Goal: Find specific page/section: Find specific page/section

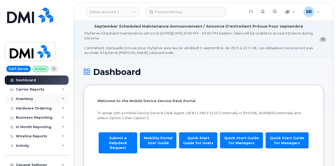
click at [58, 99] on div "Inventory" at bounding box center [37, 98] width 64 height 9
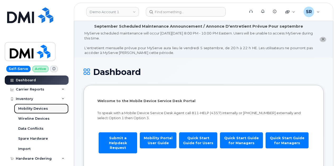
click at [41, 109] on div "Mobility Devices" at bounding box center [33, 109] width 30 height 5
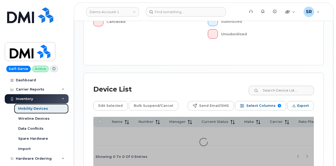
scroll to position [246, 0]
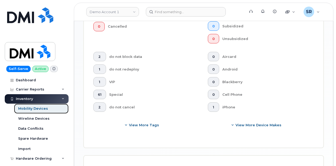
scroll to position [260, 0]
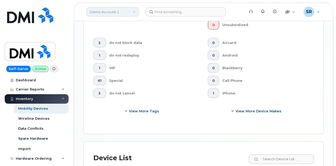
click at [107, 11] on link "Demo Account 1" at bounding box center [112, 11] width 53 height 9
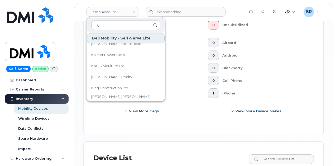
scroll to position [0, 0]
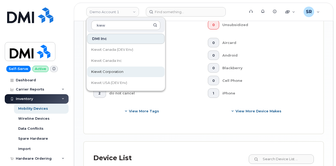
type input "kiew"
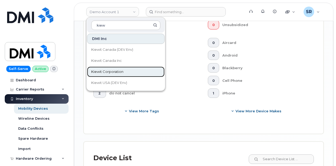
click at [135, 71] on link "Kiewit Corporation" at bounding box center [126, 72] width 78 height 11
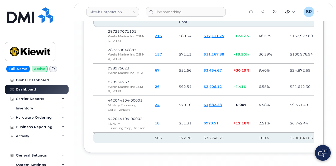
scroll to position [1160, 0]
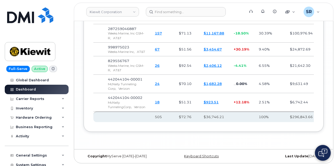
drag, startPoint x: 133, startPoint y: 87, endPoint x: 120, endPoint y: 83, distance: 13.4
click at [120, 83] on span "McNally Tunneling Corp," at bounding box center [122, 86] width 28 height 8
click at [129, 83] on span "McNally Tunneling Corp," at bounding box center [122, 86] width 28 height 8
click at [119, 89] on span "Verizon" at bounding box center [123, 89] width 11 height 4
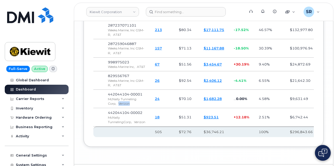
scroll to position [1108, 0]
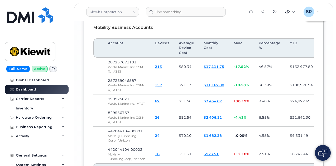
click at [139, 137] on div "McNally Tunneling Corp, Verizon" at bounding box center [126, 138] width 37 height 9
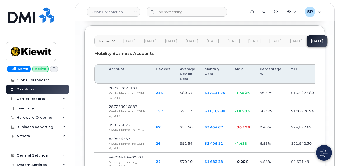
scroll to position [1134, 0]
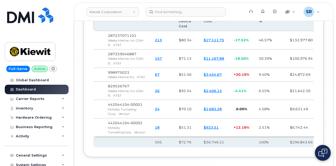
click at [156, 73] on link "67" at bounding box center [157, 75] width 5 height 4
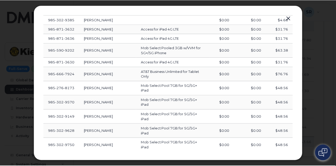
scroll to position [185, 0]
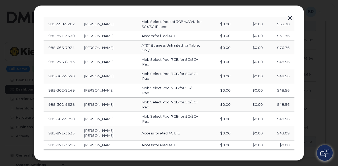
click at [287, 16] on button "button" at bounding box center [290, 18] width 8 height 7
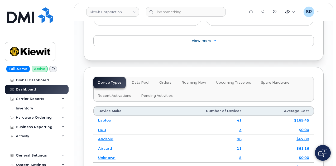
scroll to position [818, 0]
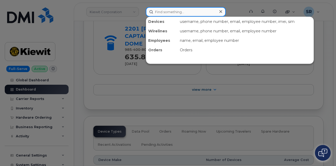
click at [180, 16] on input at bounding box center [186, 11] width 80 height 9
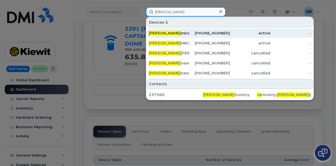
type input "fred za"
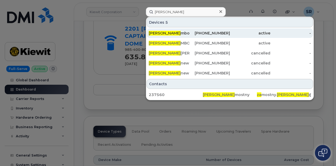
click at [179, 30] on div "Fred Za mbon" at bounding box center [169, 32] width 41 height 9
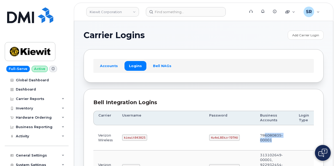
drag, startPoint x: 254, startPoint y: 139, endPoint x: 234, endPoint y: 134, distance: 20.1
click at [255, 134] on td "786080835-00001" at bounding box center [274, 138] width 39 height 25
click at [220, 82] on div "Accounts Logins Bell NAGs" at bounding box center [204, 65] width 240 height 33
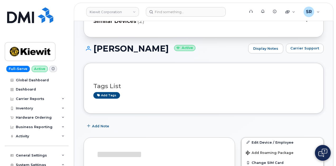
scroll to position [26, 0]
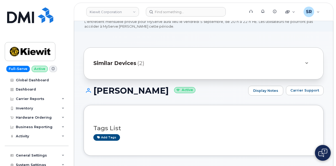
click at [245, 55] on div "Similar Devices (2)" at bounding box center [204, 63] width 240 height 32
click at [306, 63] on icon at bounding box center [306, 63] width 3 height 3
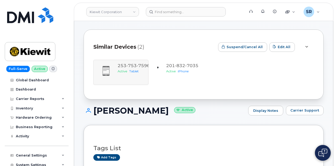
scroll to position [53, 0]
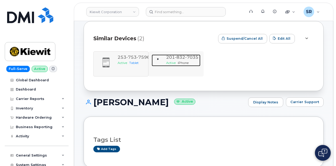
click at [186, 57] on span "7035" at bounding box center [191, 57] width 13 height 5
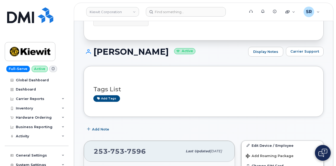
scroll to position [185, 0]
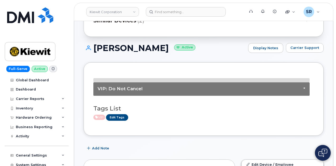
scroll to position [10, 0]
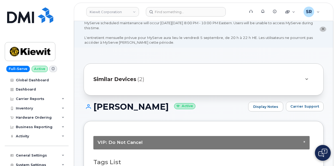
click at [258, 82] on div "Similar Devices (2)" at bounding box center [196, 79] width 206 height 13
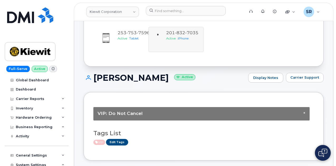
scroll to position [37, 0]
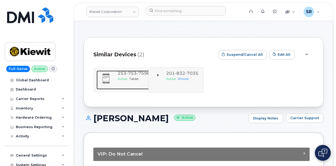
click at [127, 74] on span "753" at bounding box center [131, 73] width 10 height 5
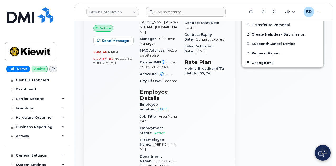
scroll to position [264, 0]
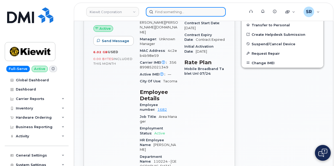
click at [175, 13] on input at bounding box center [186, 11] width 80 height 9
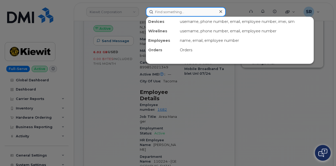
type input "1"
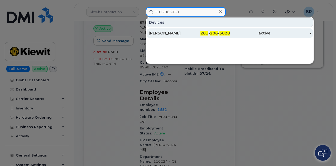
type input "2012065028"
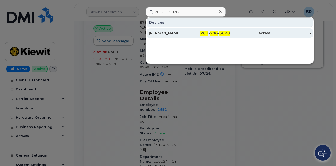
click at [187, 34] on div "[PERSON_NAME]" at bounding box center [169, 33] width 41 height 5
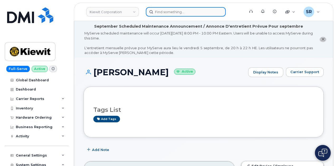
click at [179, 14] on input at bounding box center [186, 11] width 80 height 9
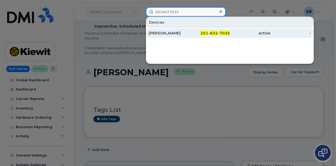
type input "2018327035"
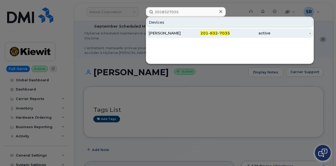
click at [189, 32] on link "[PERSON_NAME] 201 - 832 - 7035 active -" at bounding box center [230, 32] width 166 height 9
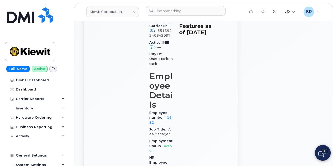
scroll to position [419, 0]
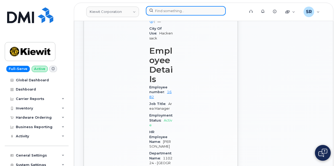
click at [194, 11] on input at bounding box center [186, 10] width 80 height 9
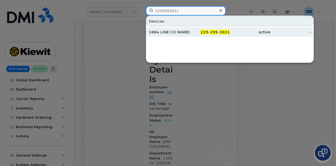
type input "2292993831"
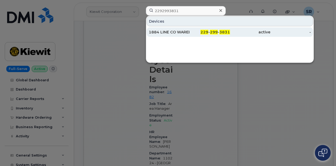
click at [189, 34] on div "1884 LINE CO WAREHOUSE 3" at bounding box center [169, 32] width 41 height 5
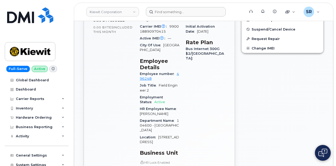
scroll to position [264, 0]
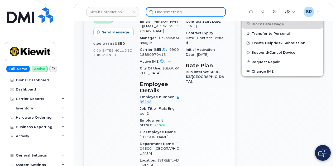
click at [185, 12] on input at bounding box center [186, 11] width 80 height 9
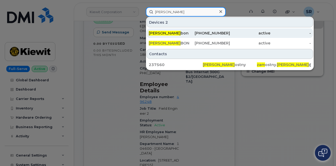
type input "[PERSON_NAME]"
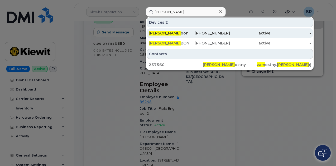
click at [180, 31] on div "[PERSON_NAME] bon" at bounding box center [169, 33] width 41 height 5
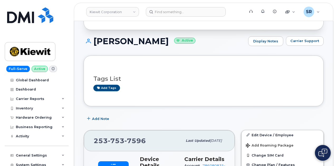
scroll to position [50, 0]
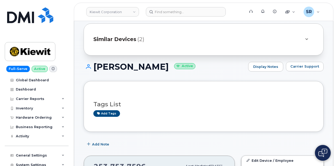
click at [147, 36] on div "Similar Devices (2)" at bounding box center [196, 39] width 206 height 13
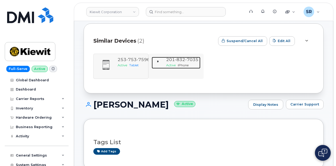
click at [171, 58] on span "201 832 7035" at bounding box center [182, 59] width 32 height 5
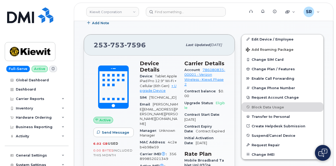
scroll to position [209, 0]
